Goal: Use online tool/utility: Utilize a website feature to perform a specific function

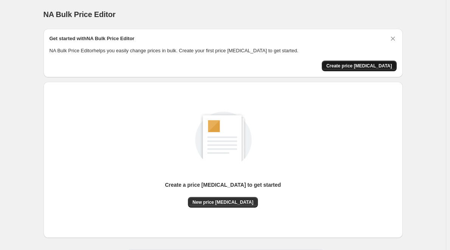
click at [371, 65] on span "Create price [MEDICAL_DATA]" at bounding box center [360, 66] width 66 height 6
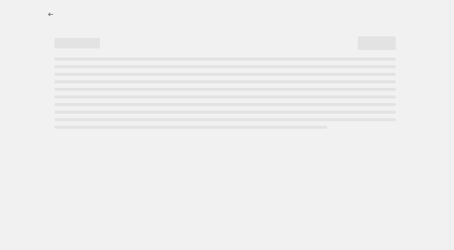
select select "percentage"
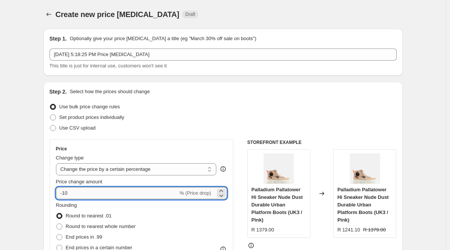
drag, startPoint x: 72, startPoint y: 194, endPoint x: 65, endPoint y: 194, distance: 7.2
click at [65, 194] on input "-10" at bounding box center [117, 193] width 122 height 12
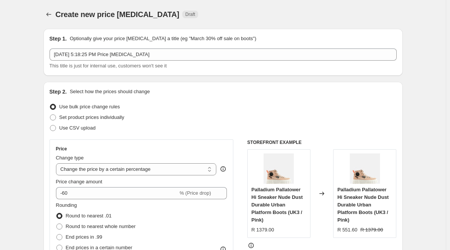
click at [285, 96] on div "Step 2. Select how the prices should change Use bulk price change rules Set pro…" at bounding box center [223, 215] width 347 height 254
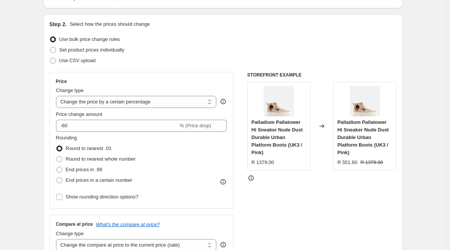
scroll to position [76, 0]
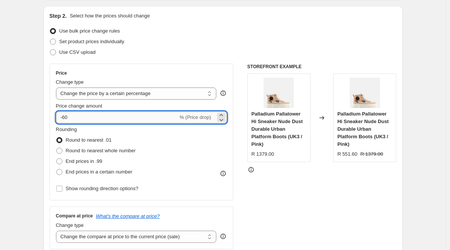
click at [66, 116] on input "-60" at bounding box center [117, 117] width 122 height 12
type input "-6"
type input "-40"
click at [190, 47] on div "Use CSV upload" at bounding box center [223, 52] width 347 height 11
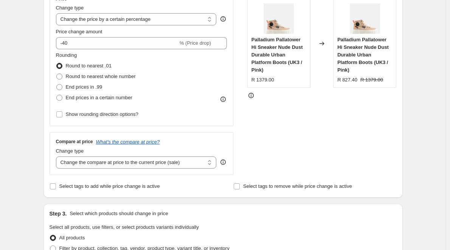
scroll to position [151, 0]
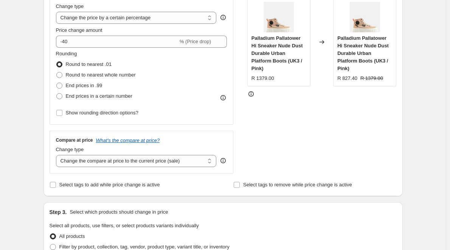
click at [329, 135] on div "STOREFRONT EXAMPLE Palladium Pallatower Hi Sneaker Nude Dust Durable Urban Plat…" at bounding box center [321, 80] width 149 height 185
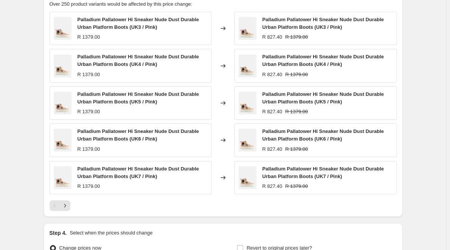
scroll to position [519, 0]
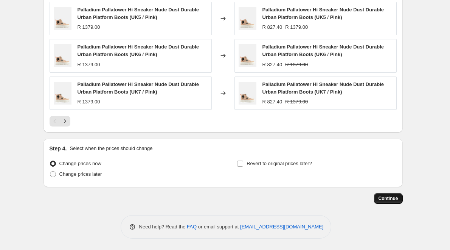
click at [385, 199] on span "Continue" at bounding box center [389, 198] width 20 height 6
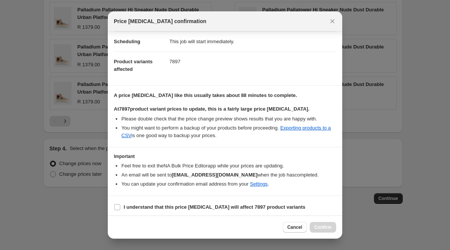
scroll to position [64, 0]
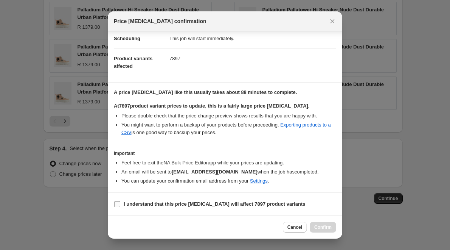
click at [118, 204] on input "I understand that this price [MEDICAL_DATA] will affect 7897 product variants" at bounding box center [117, 204] width 6 height 6
checkbox input "true"
click at [322, 226] on span "Confirm" at bounding box center [322, 227] width 17 height 6
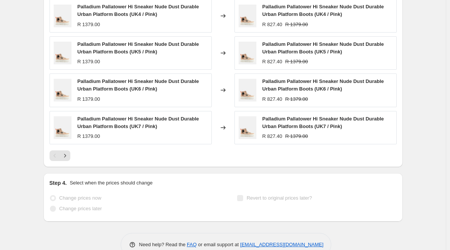
scroll to position [539, 0]
